Goal: Check status: Check status

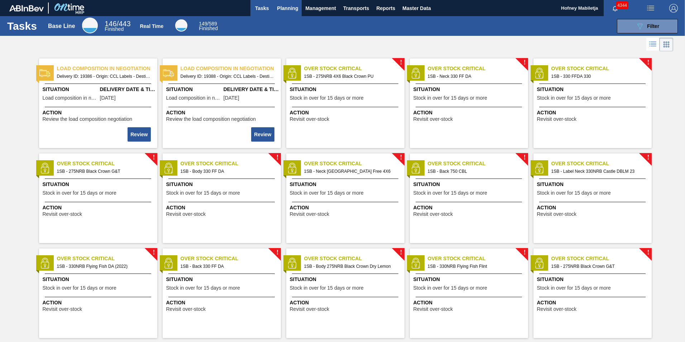
click at [291, 8] on span "Planning" at bounding box center [287, 8] width 21 height 9
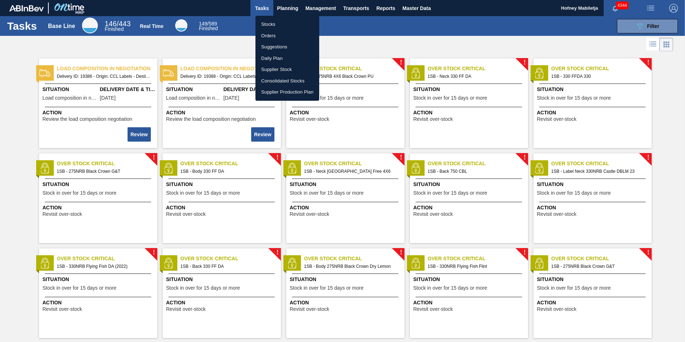
click at [272, 34] on li "Orders" at bounding box center [287, 35] width 64 height 11
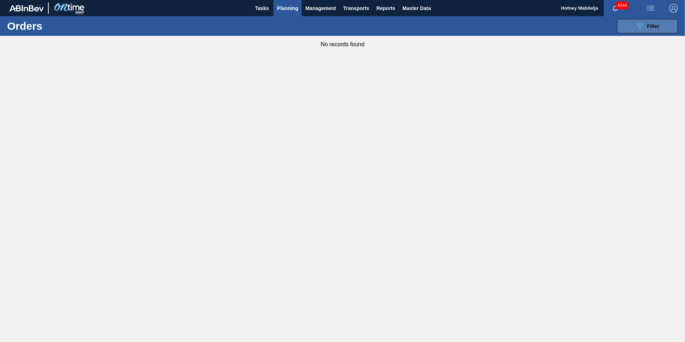
click at [661, 27] on button "089F7B8B-B2A5-4AFE-B5C0-19BA573D28AC Filter" at bounding box center [647, 26] width 61 height 14
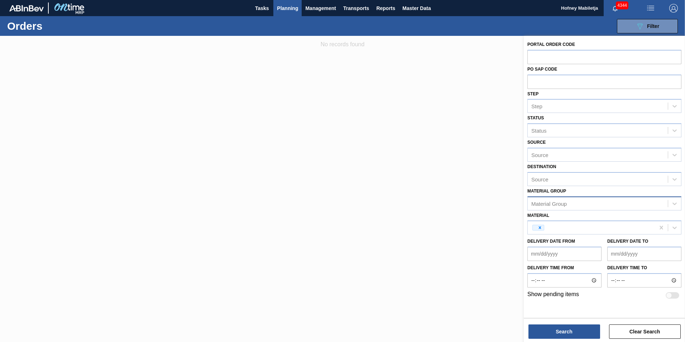
click at [576, 204] on div "Material Group" at bounding box center [597, 203] width 140 height 10
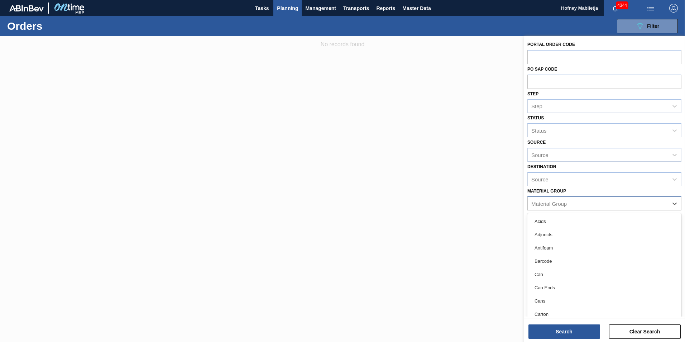
paste Group "279615"
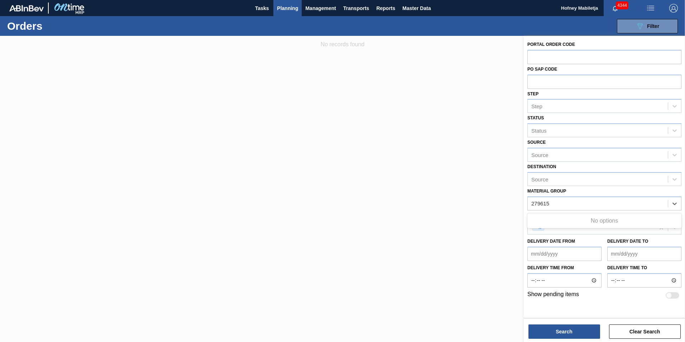
type Group "279615"
click at [464, 192] on div at bounding box center [342, 207] width 685 height 342
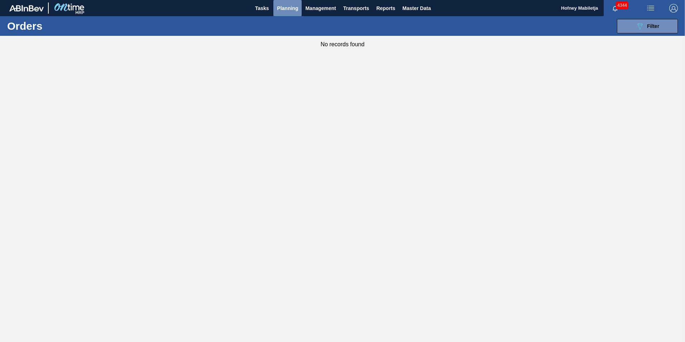
click at [288, 5] on span "Planning" at bounding box center [287, 8] width 21 height 9
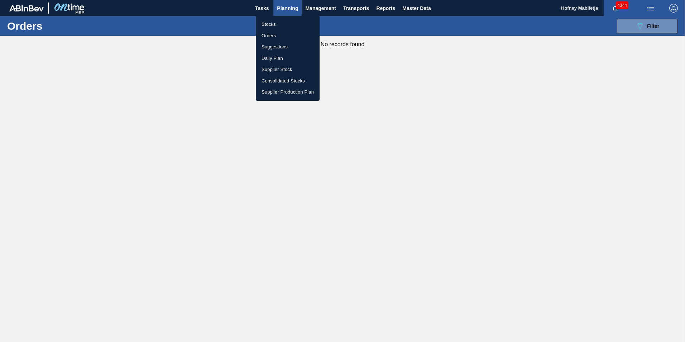
click at [265, 26] on li "Stocks" at bounding box center [288, 24] width 64 height 11
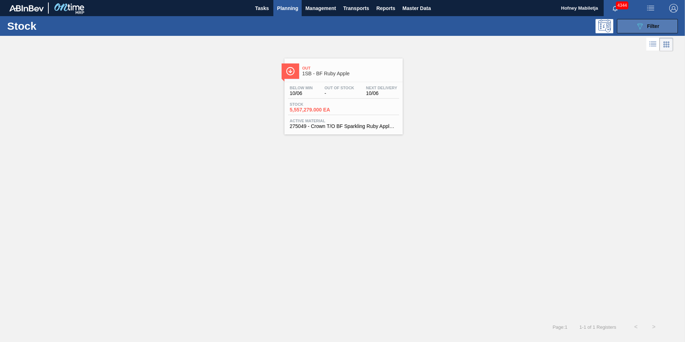
click at [656, 23] on div "089F7B8B-B2A5-4AFE-B5C0-19BA573D28AC Filter" at bounding box center [647, 26] width 24 height 9
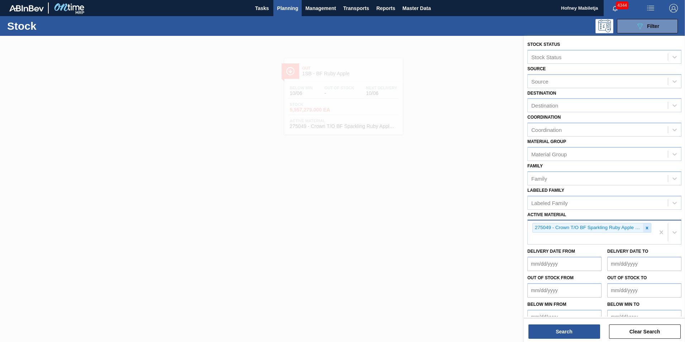
click at [646, 225] on icon at bounding box center [646, 227] width 5 height 5
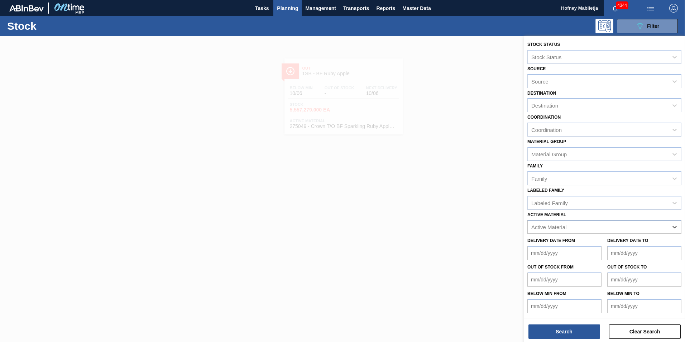
paste Material "279615"
type Material "279615"
click at [585, 247] on div "279615 - PSL Label Body 275NRB Black Crown G&T" at bounding box center [604, 244] width 154 height 13
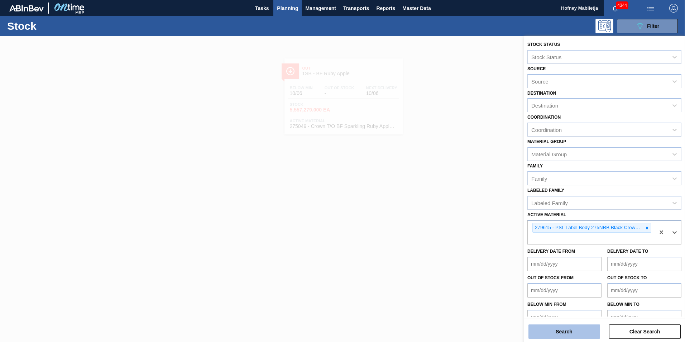
click at [571, 332] on button "Search" at bounding box center [564, 331] width 72 height 14
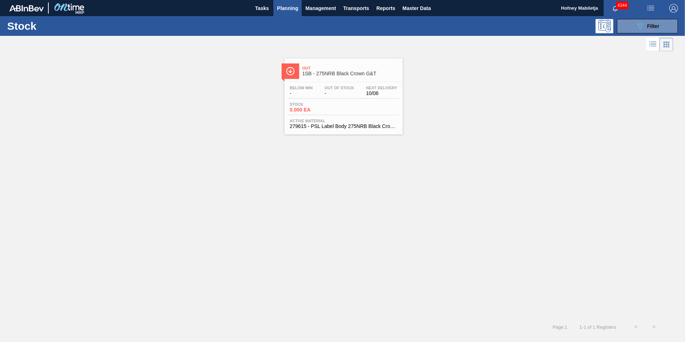
click at [327, 93] on span "-" at bounding box center [339, 93] width 30 height 5
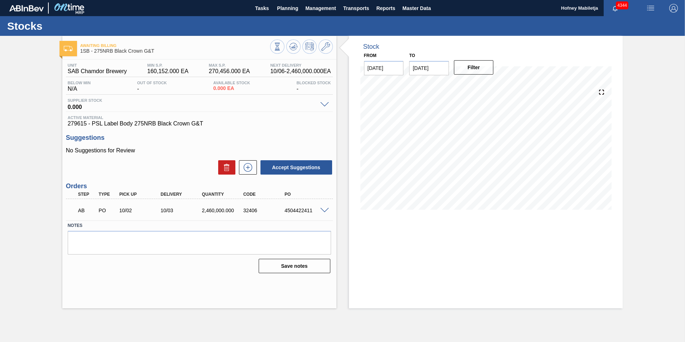
click at [323, 211] on span at bounding box center [324, 210] width 9 height 5
